Goal: Navigation & Orientation: Find specific page/section

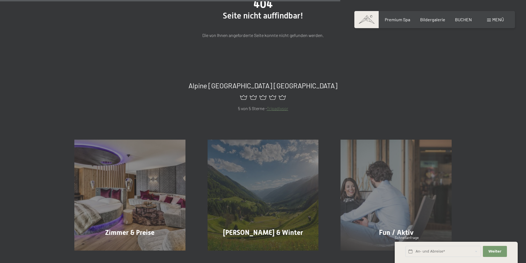
scroll to position [331, 0]
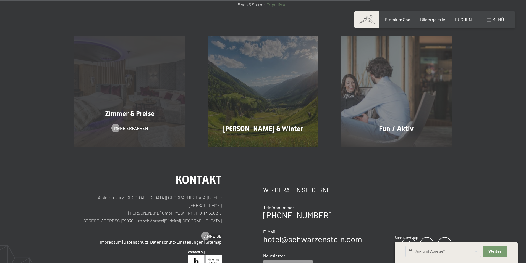
click at [134, 98] on div "Zimmer & Preise Mehr erfahren" at bounding box center [129, 91] width 133 height 111
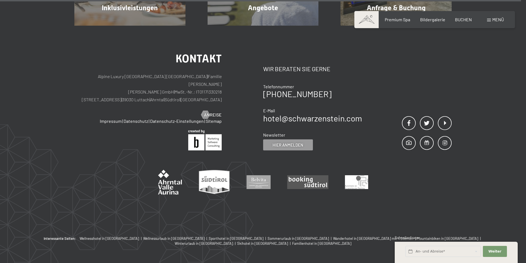
scroll to position [1786, 0]
